Goal: Information Seeking & Learning: Learn about a topic

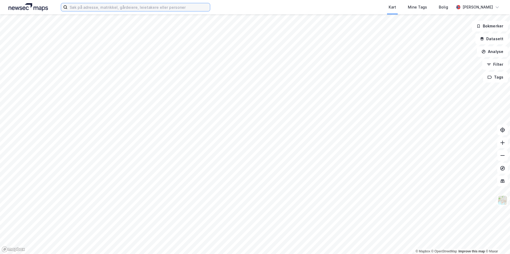
click at [92, 8] on input at bounding box center [138, 7] width 142 height 8
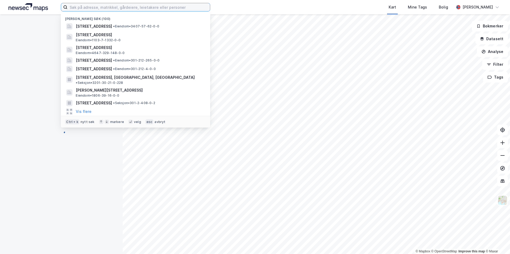
paste input "3205-463/44/0/0"
type input "3205-463/44/0/0"
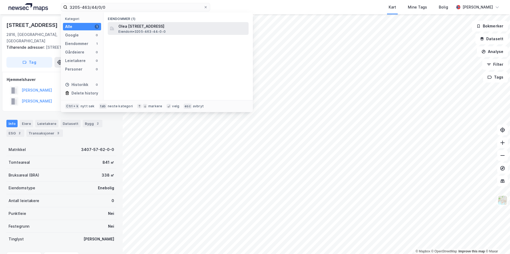
click at [139, 26] on span "Olea Kølabånns vei 41, 1903, GAN, LILLESTRØM" at bounding box center [182, 26] width 128 height 6
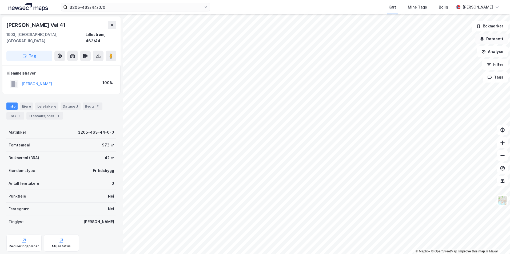
click at [490, 37] on button "Datasett" at bounding box center [491, 39] width 33 height 11
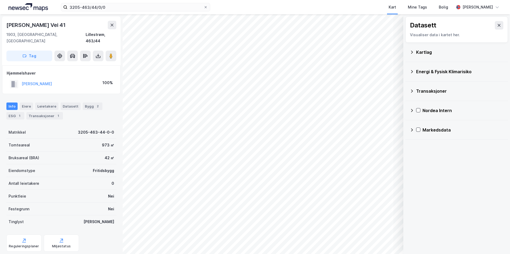
click at [411, 52] on icon at bounding box center [412, 52] width 4 height 4
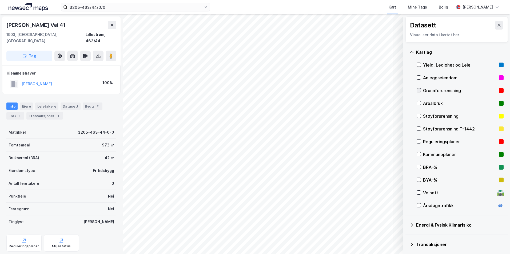
click at [419, 90] on icon at bounding box center [419, 91] width 4 height 4
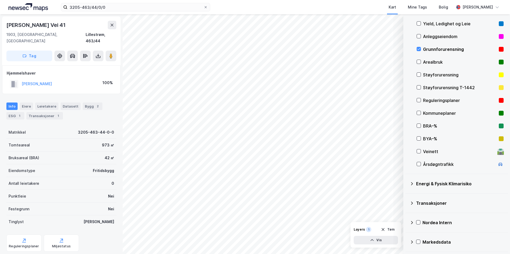
click at [411, 183] on icon at bounding box center [412, 184] width 4 height 4
click at [425, 196] on icon at bounding box center [425, 197] width 4 height 4
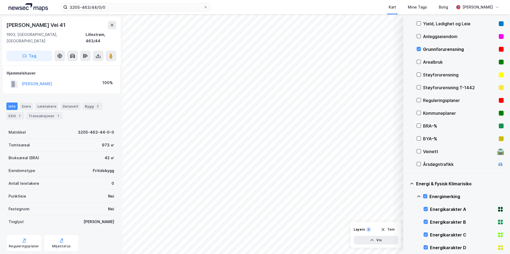
click at [419, 196] on icon at bounding box center [418, 197] width 3 height 2
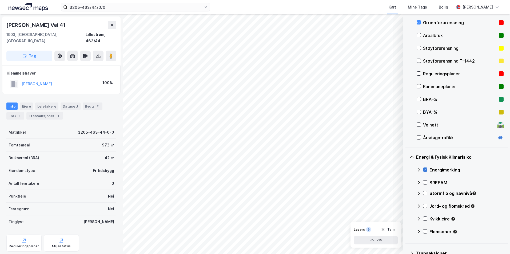
scroll to position [118, 0]
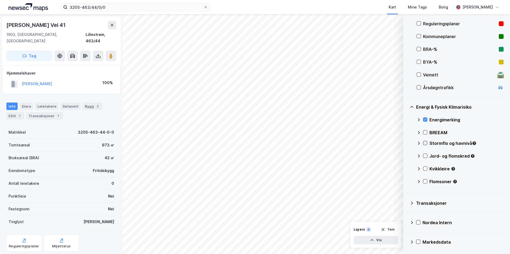
click at [424, 144] on icon at bounding box center [425, 143] width 3 height 2
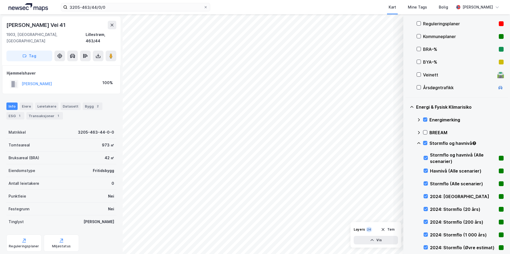
click at [419, 142] on icon at bounding box center [418, 143] width 4 height 4
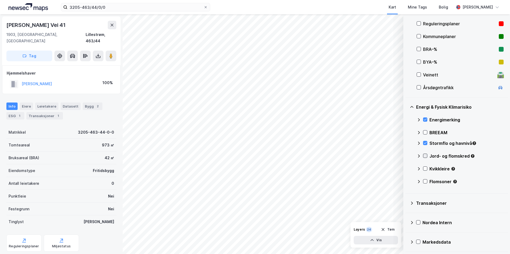
click at [425, 155] on icon at bounding box center [425, 156] width 4 height 4
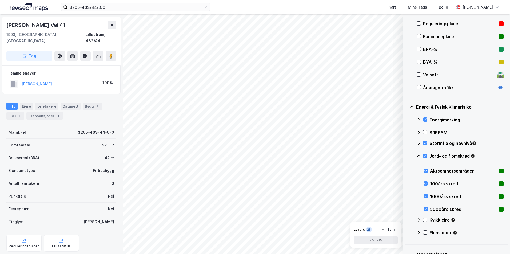
click at [417, 155] on icon at bounding box center [418, 156] width 4 height 4
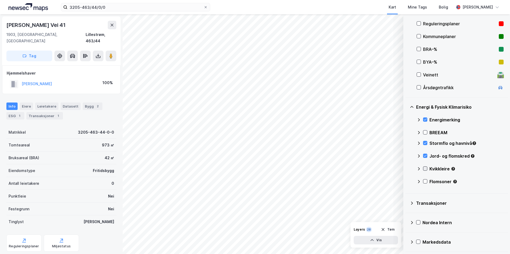
click at [426, 168] on icon at bounding box center [425, 169] width 4 height 4
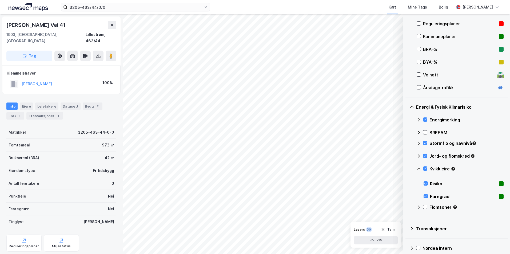
click at [418, 169] on icon at bounding box center [418, 169] width 3 height 2
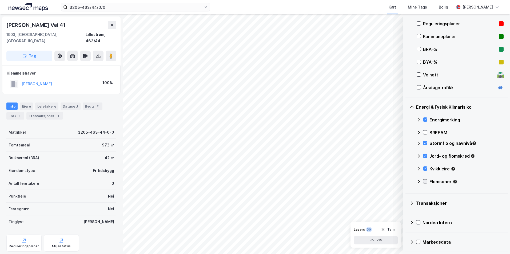
click at [426, 181] on icon at bounding box center [425, 182] width 4 height 4
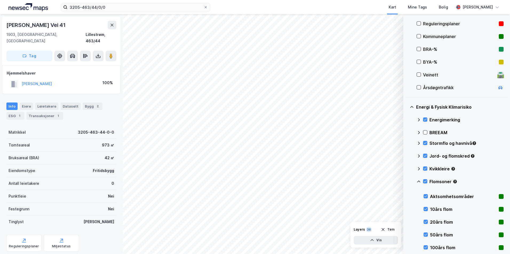
click at [417, 181] on icon at bounding box center [418, 182] width 4 height 4
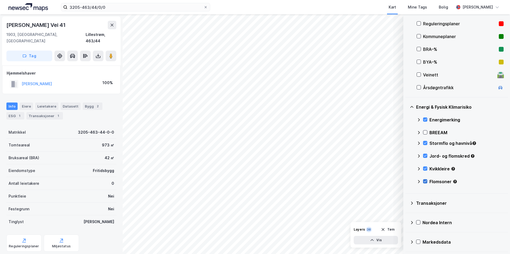
click at [424, 182] on icon at bounding box center [425, 182] width 3 height 2
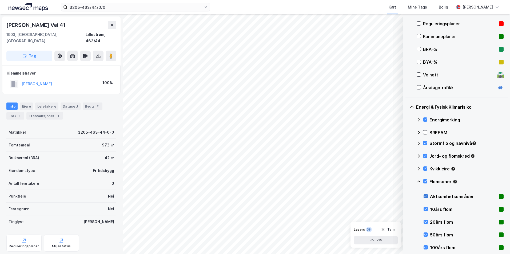
click at [426, 196] on icon at bounding box center [426, 197] width 4 height 4
click at [419, 181] on icon at bounding box center [418, 182] width 4 height 4
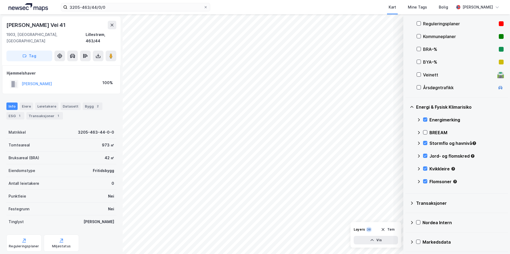
scroll to position [65, 0]
